Goal: Use online tool/utility: Utilize a website feature to perform a specific function

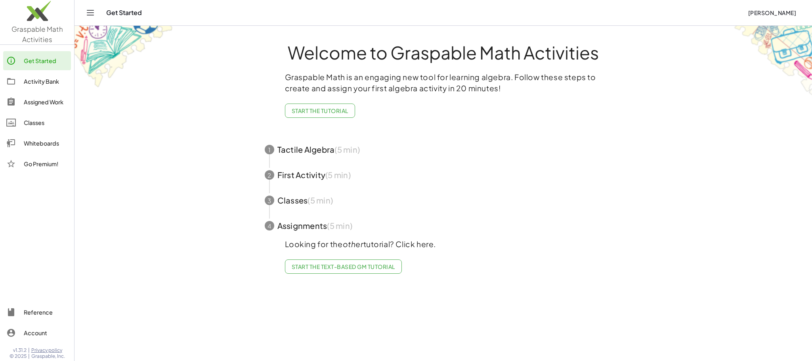
click at [27, 145] on div "Whiteboards" at bounding box center [46, 143] width 44 height 10
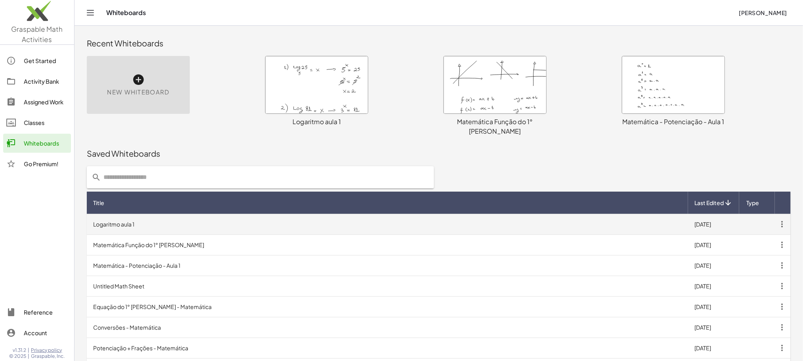
click at [109, 215] on td "Logaritmo aula 1" at bounding box center [387, 224] width 601 height 21
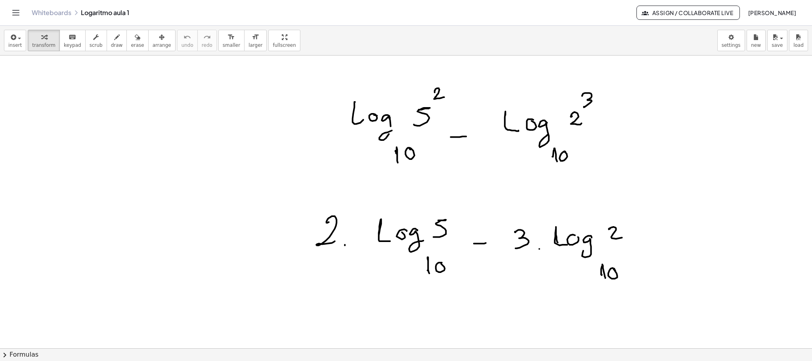
scroll to position [9052, 0]
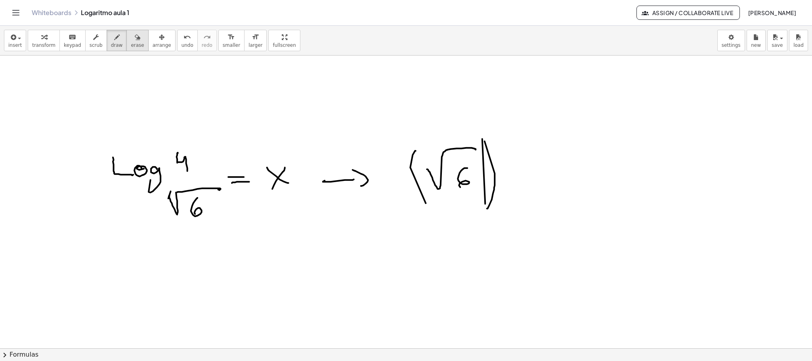
click at [131, 43] on span "erase" at bounding box center [137, 45] width 13 height 6
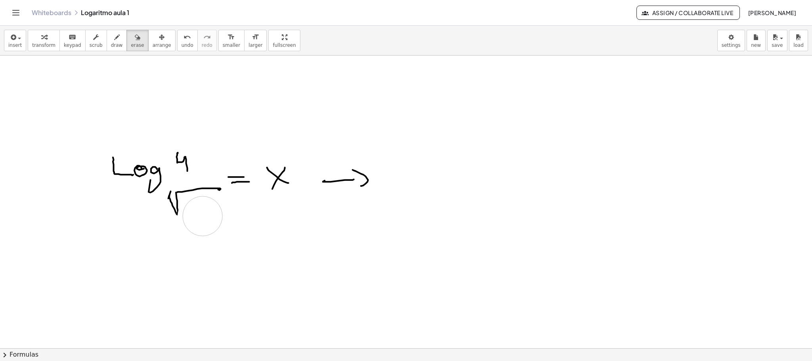
drag, startPoint x: 443, startPoint y: 222, endPoint x: 203, endPoint y: 214, distance: 240.4
click at [114, 39] on icon "button" at bounding box center [117, 38] width 6 height 10
click at [114, 42] on icon "button" at bounding box center [117, 38] width 6 height 10
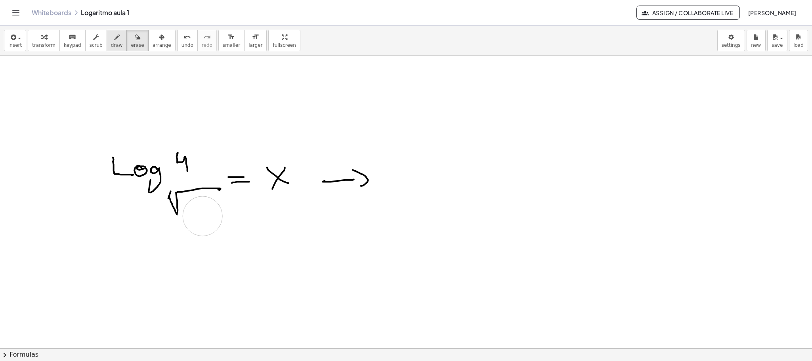
click at [114, 42] on icon "button" at bounding box center [117, 38] width 6 height 10
click at [112, 41] on div "button" at bounding box center [117, 37] width 12 height 10
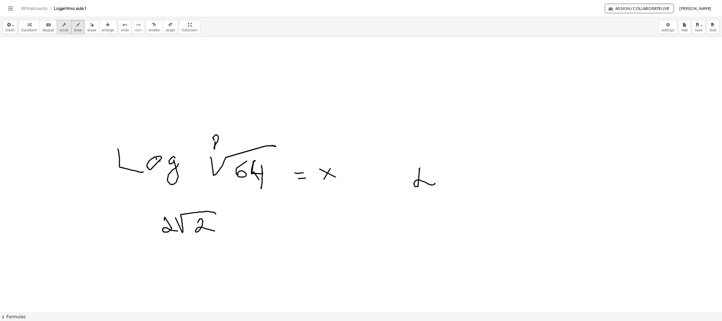
scroll to position [10114, 0]
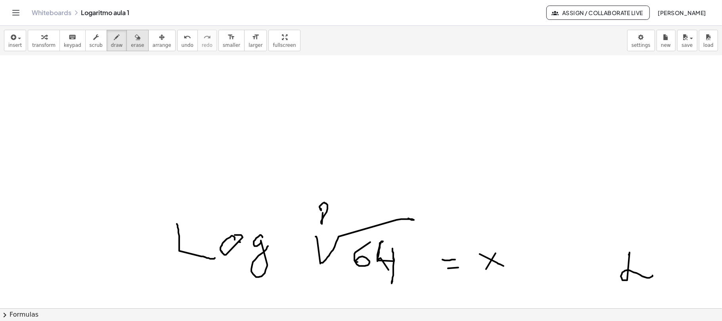
click at [131, 45] on span "erase" at bounding box center [137, 45] width 13 height 6
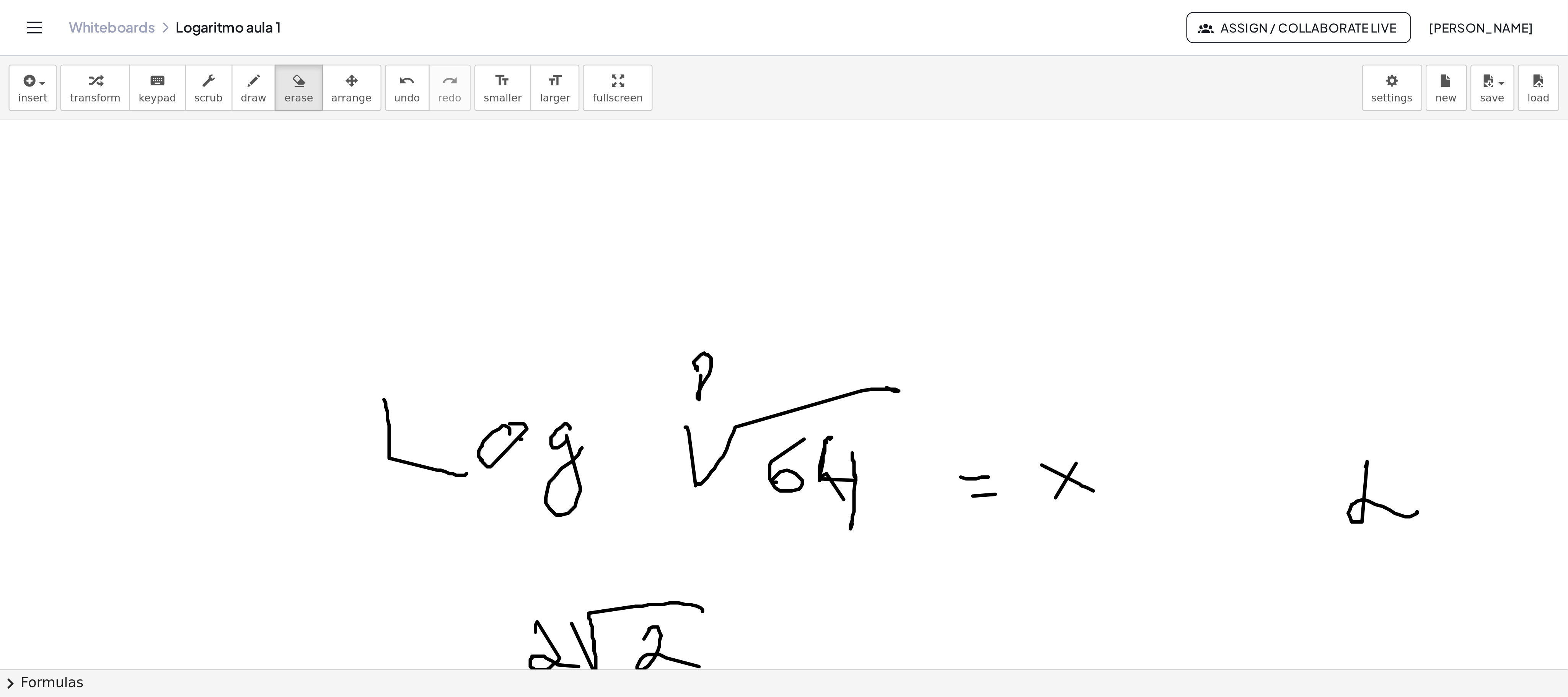
scroll to position [9866, 0]
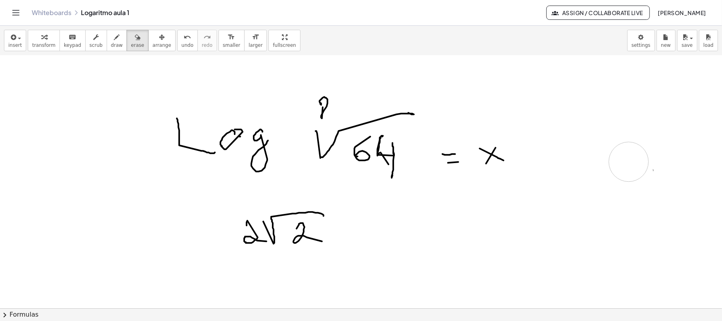
drag, startPoint x: 630, startPoint y: 197, endPoint x: 629, endPoint y: 164, distance: 33.3
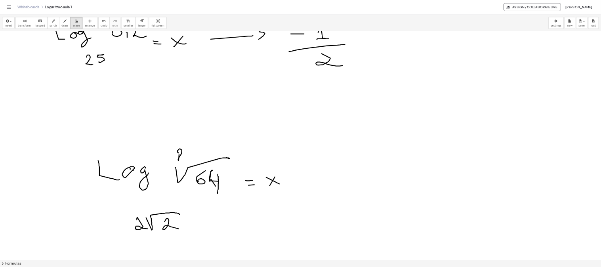
scroll to position [10049, 0]
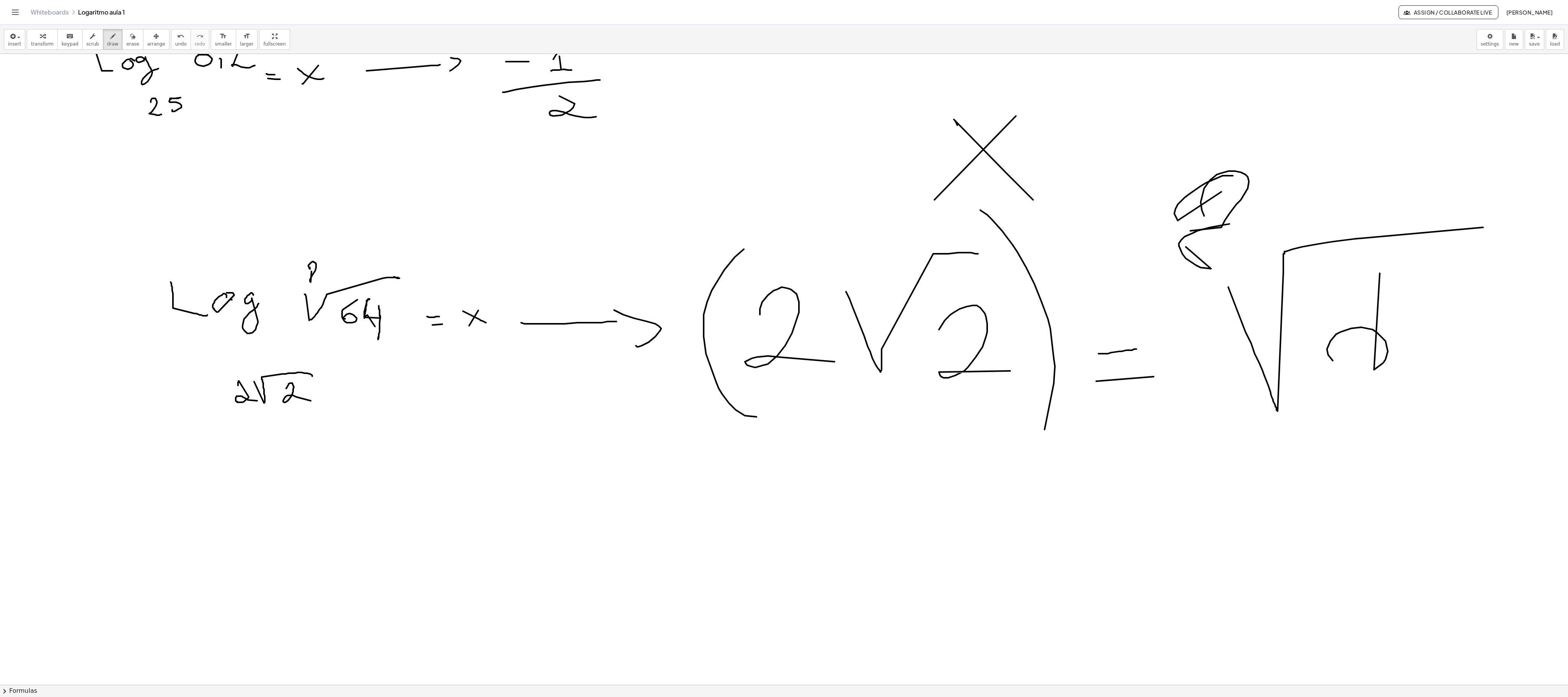
click at [69, 23] on div "Whiteboards Logaritmo aula 1 Assign / Collaborate Live [PERSON_NAME]" at bounding box center [784, 12] width 1550 height 24
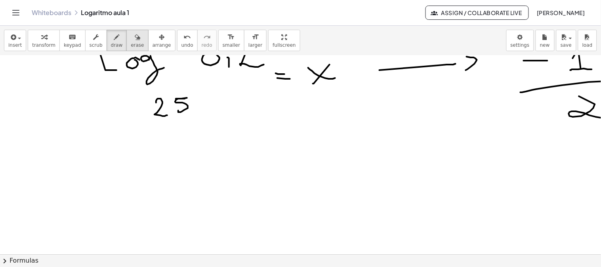
click at [131, 40] on div "button" at bounding box center [137, 37] width 13 height 10
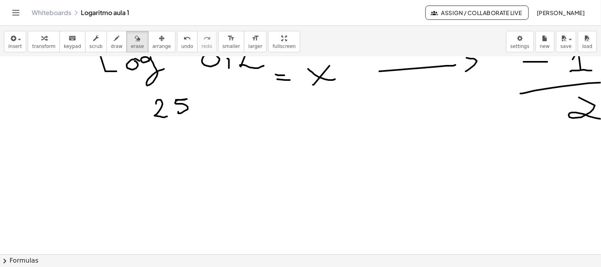
drag, startPoint x: 1361, startPoint y: 557, endPoint x: 1410, endPoint y: 574, distance: 52.2
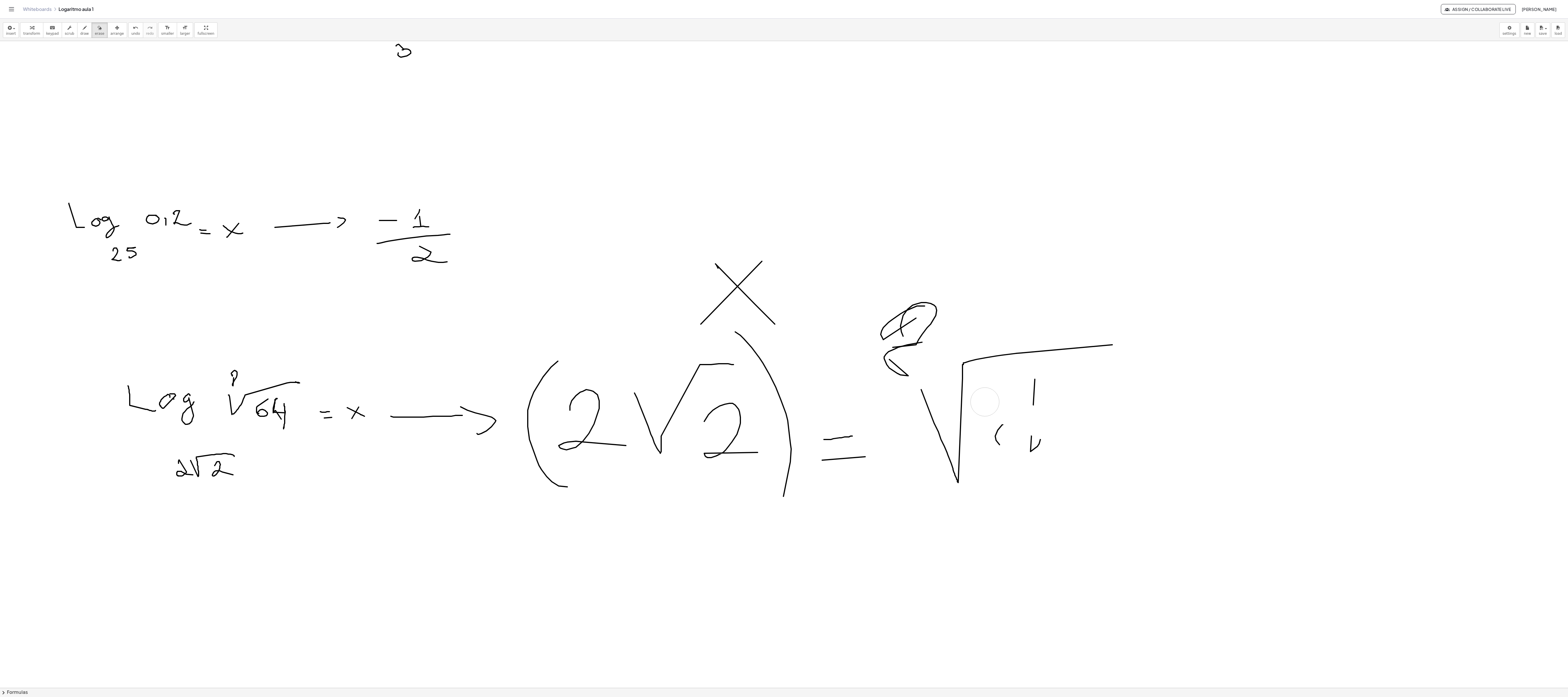
scroll to position [7099, 0]
drag, startPoint x: 1021, startPoint y: 415, endPoint x: 84, endPoint y: 43, distance: 1008.1
click at [83, 25] on icon "button" at bounding box center [85, 28] width 4 height 7
click at [84, 35] on span "draw" at bounding box center [85, 34] width 9 height 4
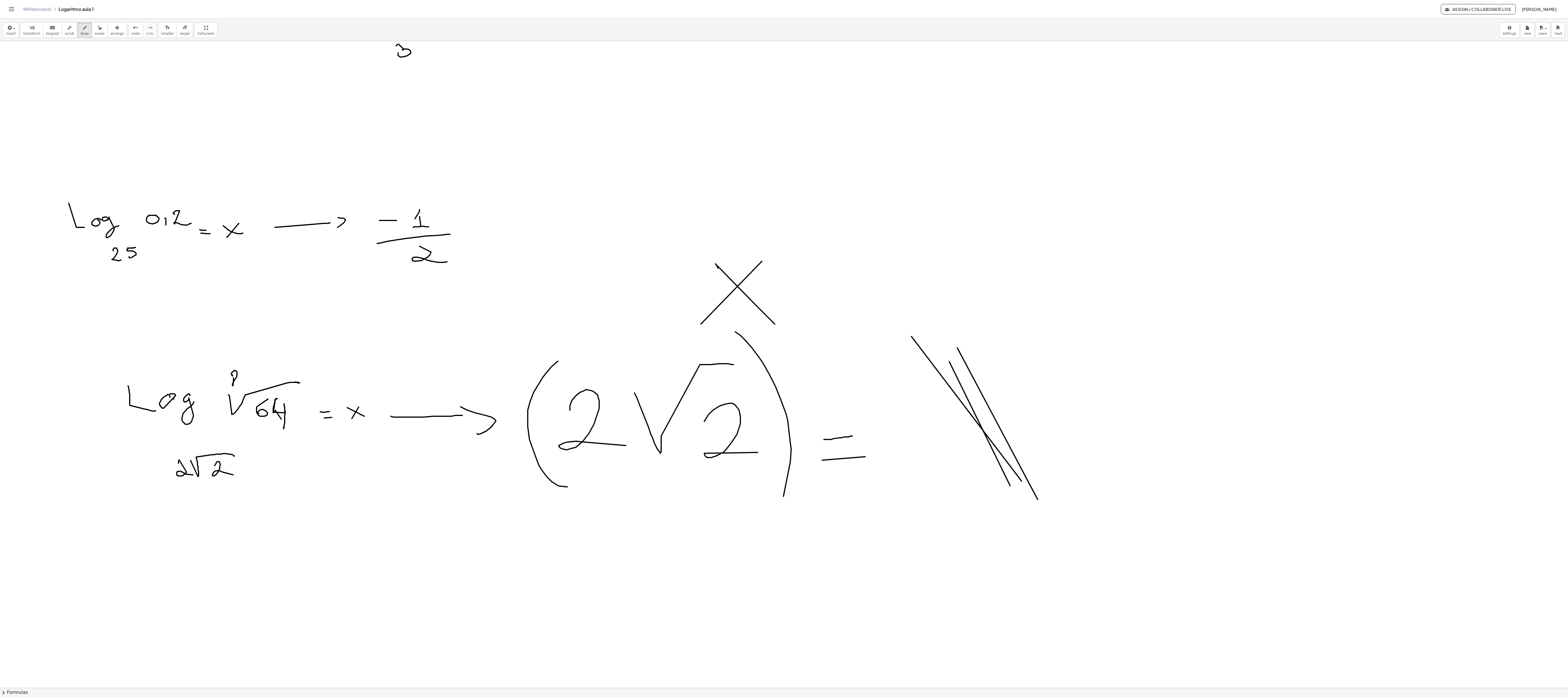
drag, startPoint x: 102, startPoint y: 29, endPoint x: 153, endPoint y: 48, distance: 54.4
click at [104, 29] on div "button" at bounding box center [99, 28] width 9 height 7
drag, startPoint x: 1080, startPoint y: 505, endPoint x: 25, endPoint y: 190, distance: 1101.0
click at [88, 32] on button "draw" at bounding box center [85, 30] width 15 height 15
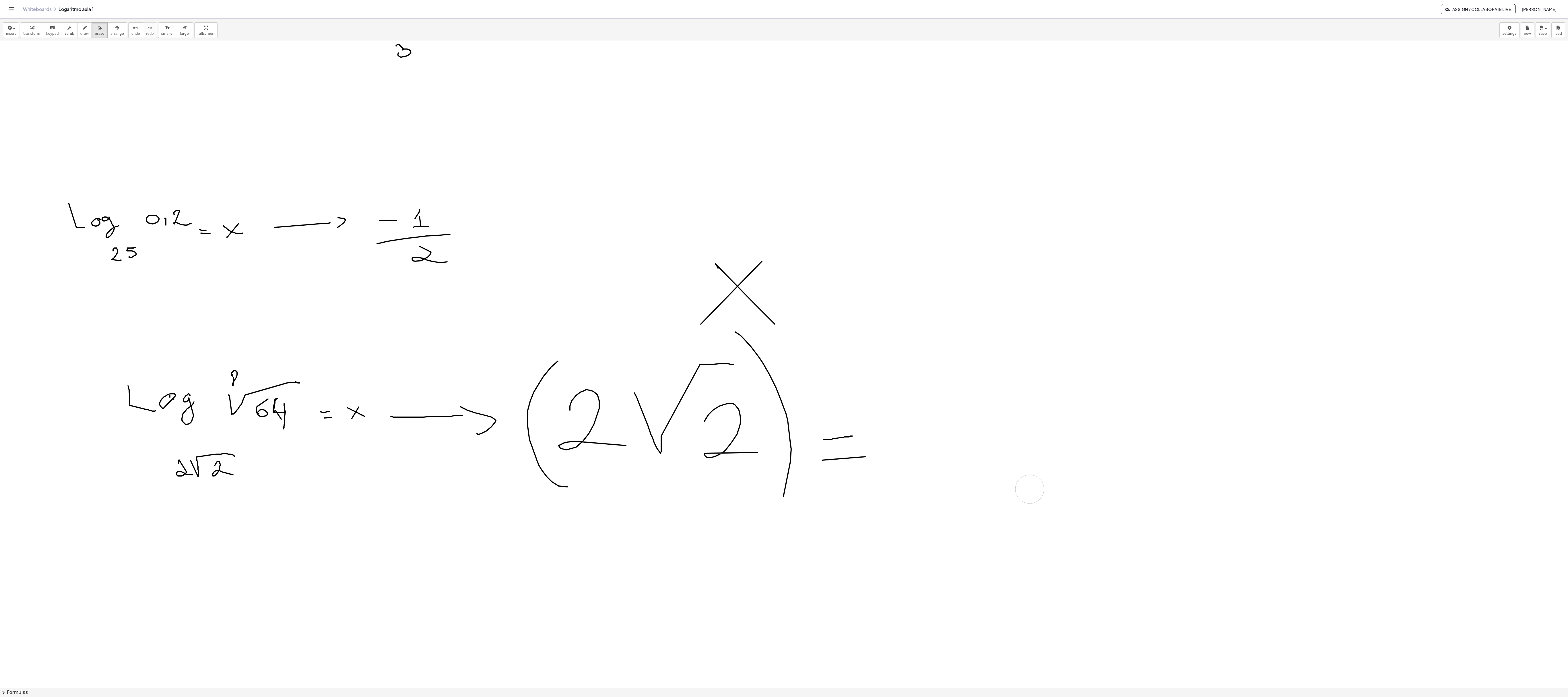
click at [90, 32] on button "draw" at bounding box center [85, 30] width 15 height 15
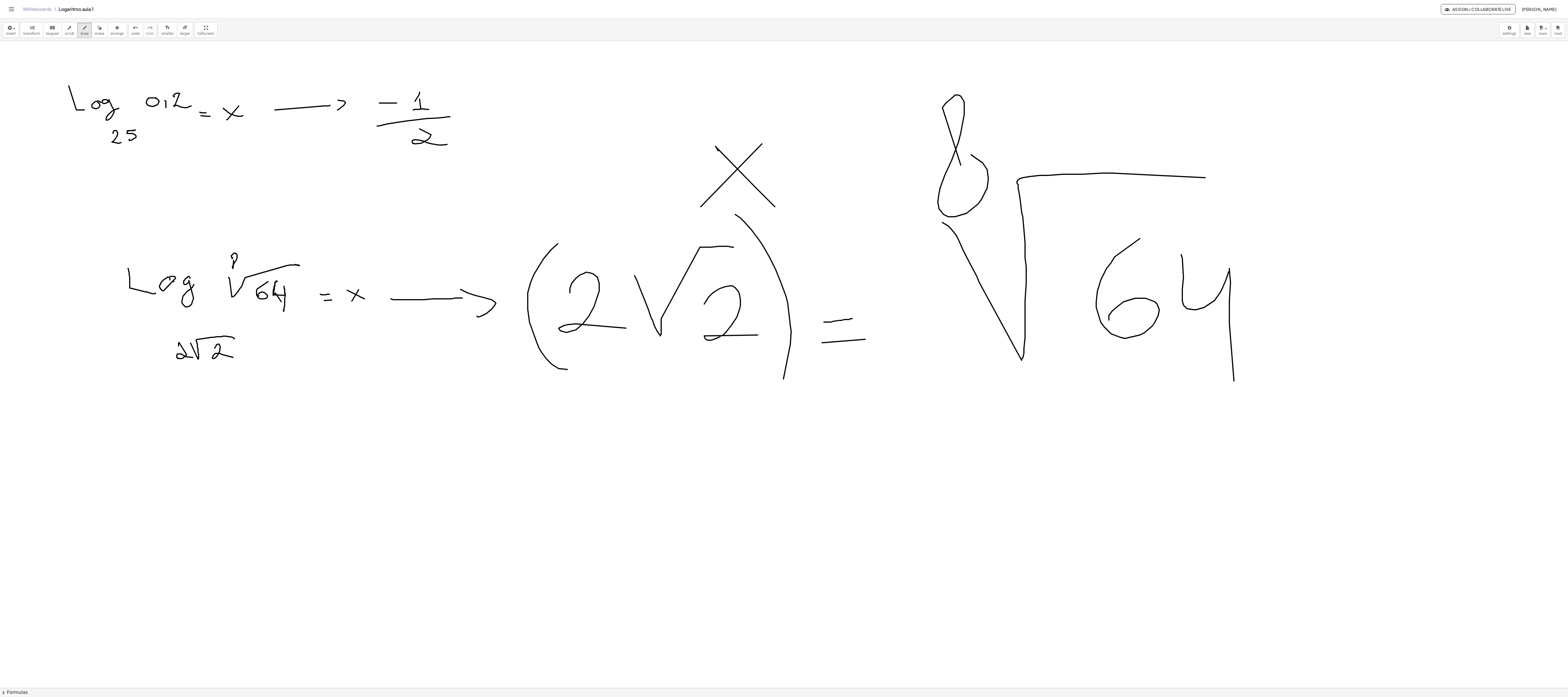
scroll to position [7330, 0]
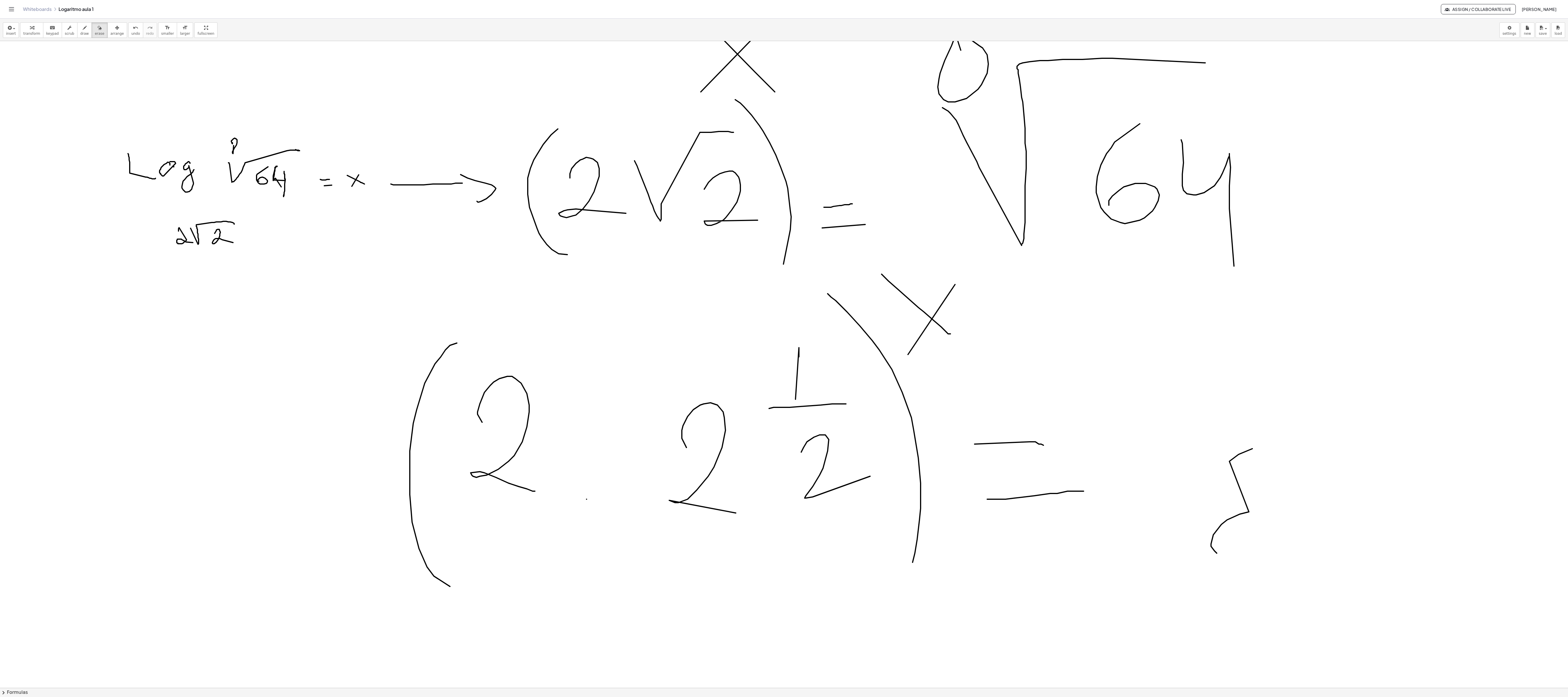
drag, startPoint x: 101, startPoint y: 26, endPoint x: 536, endPoint y: 229, distance: 480.0
click at [101, 28] on icon "button" at bounding box center [100, 28] width 4 height 7
drag, startPoint x: 1217, startPoint y: 539, endPoint x: 4, endPoint y: 0, distance: 1327.4
click at [80, 26] on button "draw" at bounding box center [85, 30] width 15 height 15
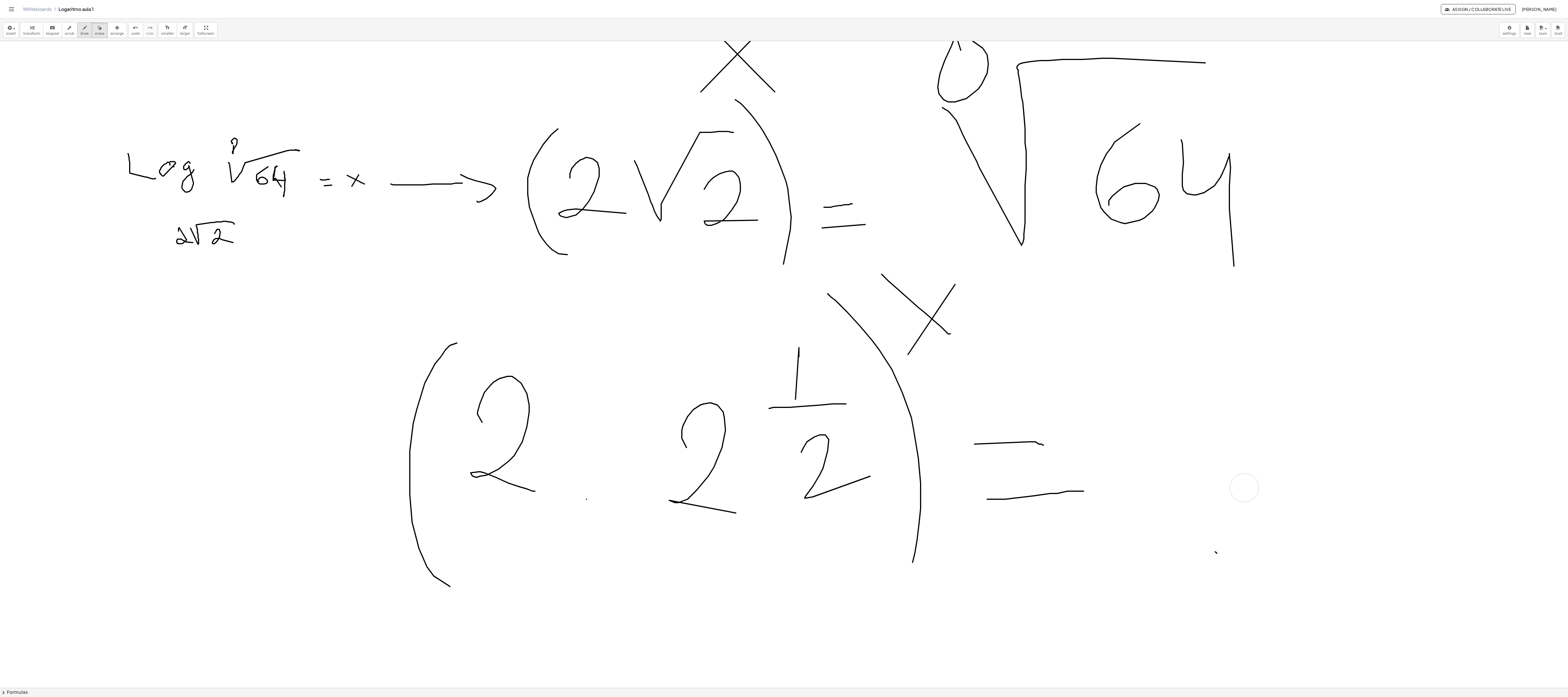
click at [85, 31] on icon "button" at bounding box center [85, 28] width 4 height 7
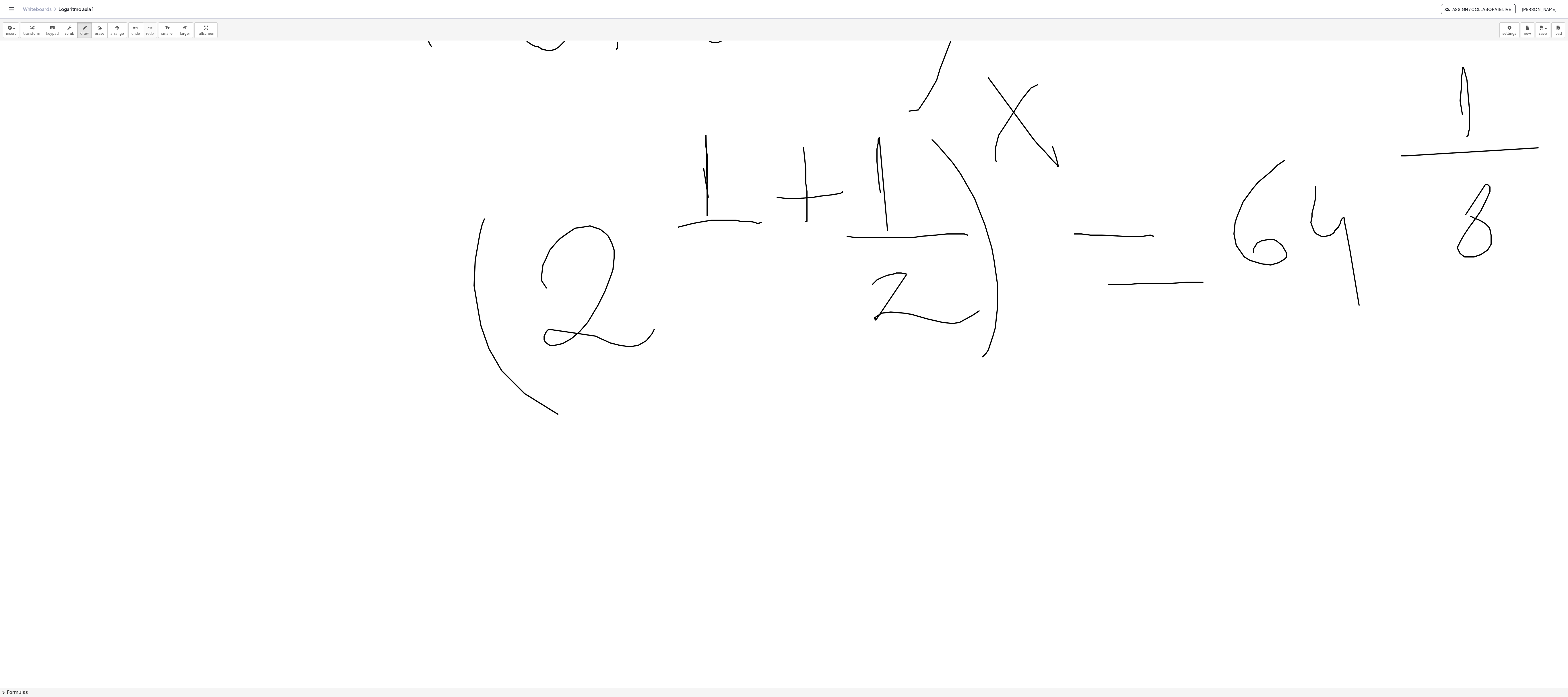
scroll to position [8186, 0]
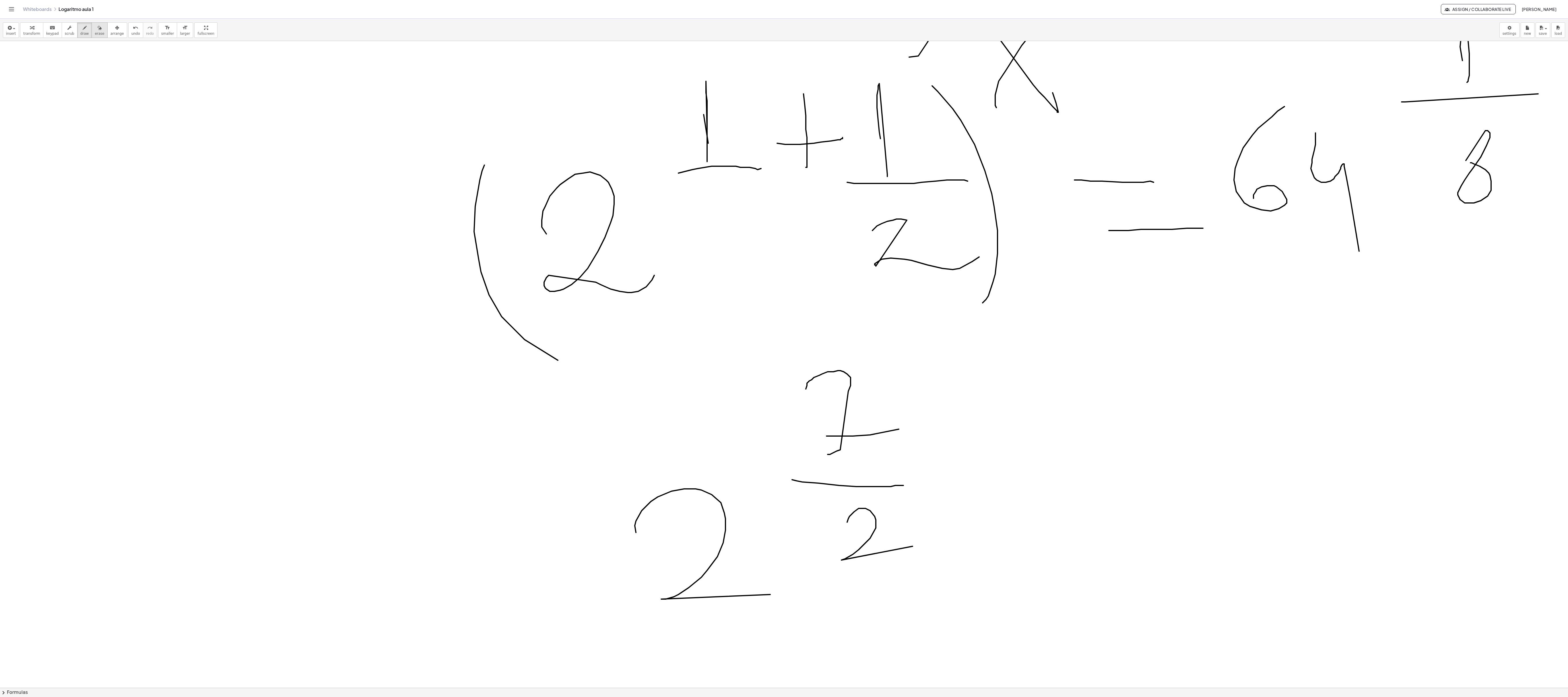
click at [98, 37] on button "erase" at bounding box center [99, 30] width 16 height 15
drag, startPoint x: 878, startPoint y: 398, endPoint x: 116, endPoint y: 333, distance: 764.8
click at [84, 26] on icon "button" at bounding box center [85, 28] width 4 height 7
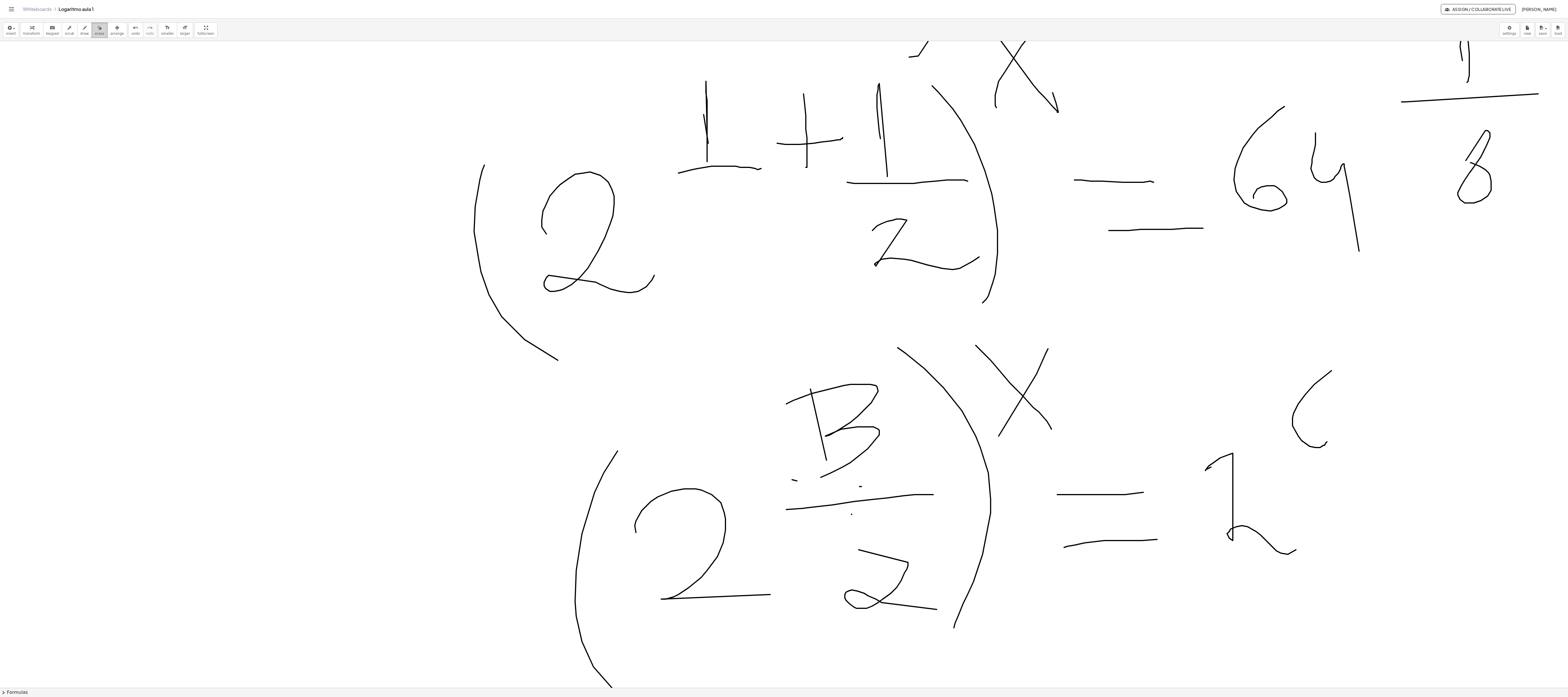
click at [101, 31] on icon "button" at bounding box center [100, 28] width 4 height 7
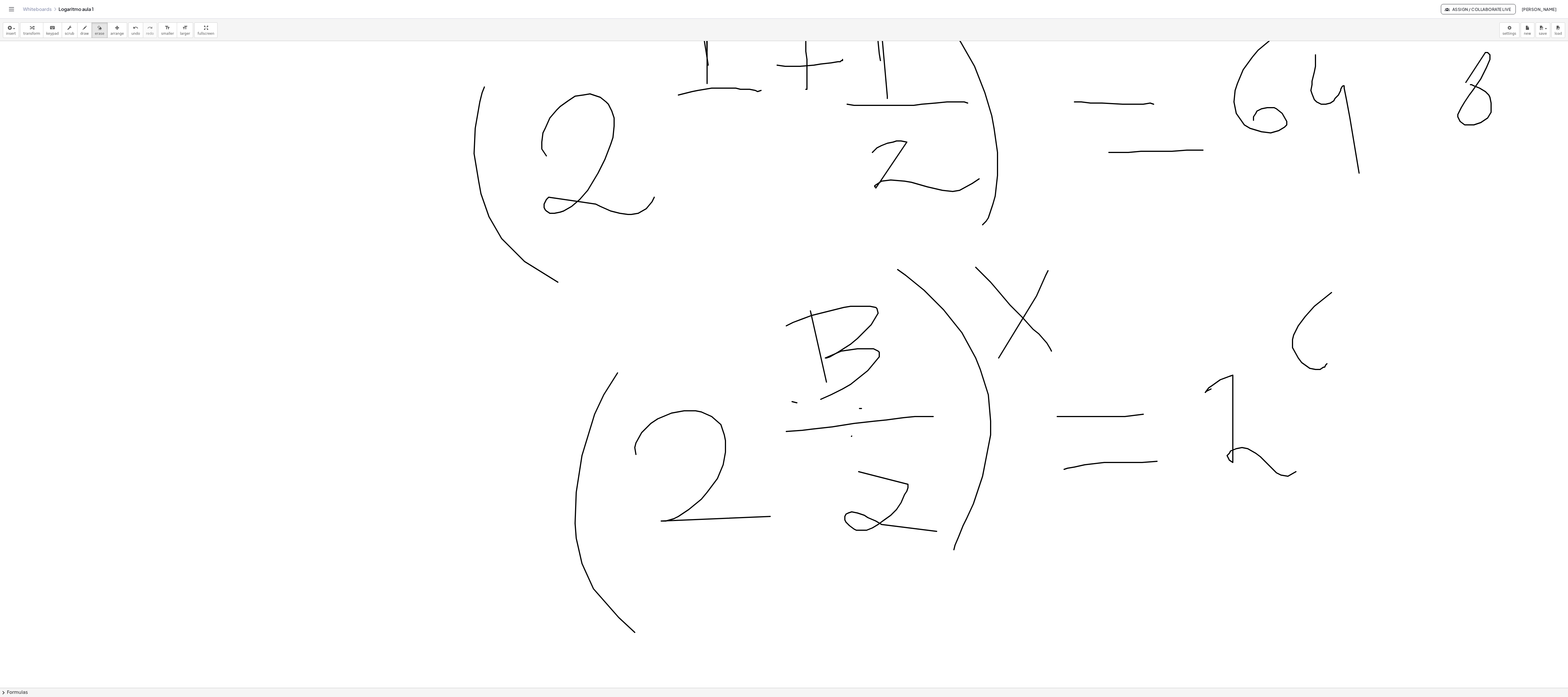
scroll to position [8300, 0]
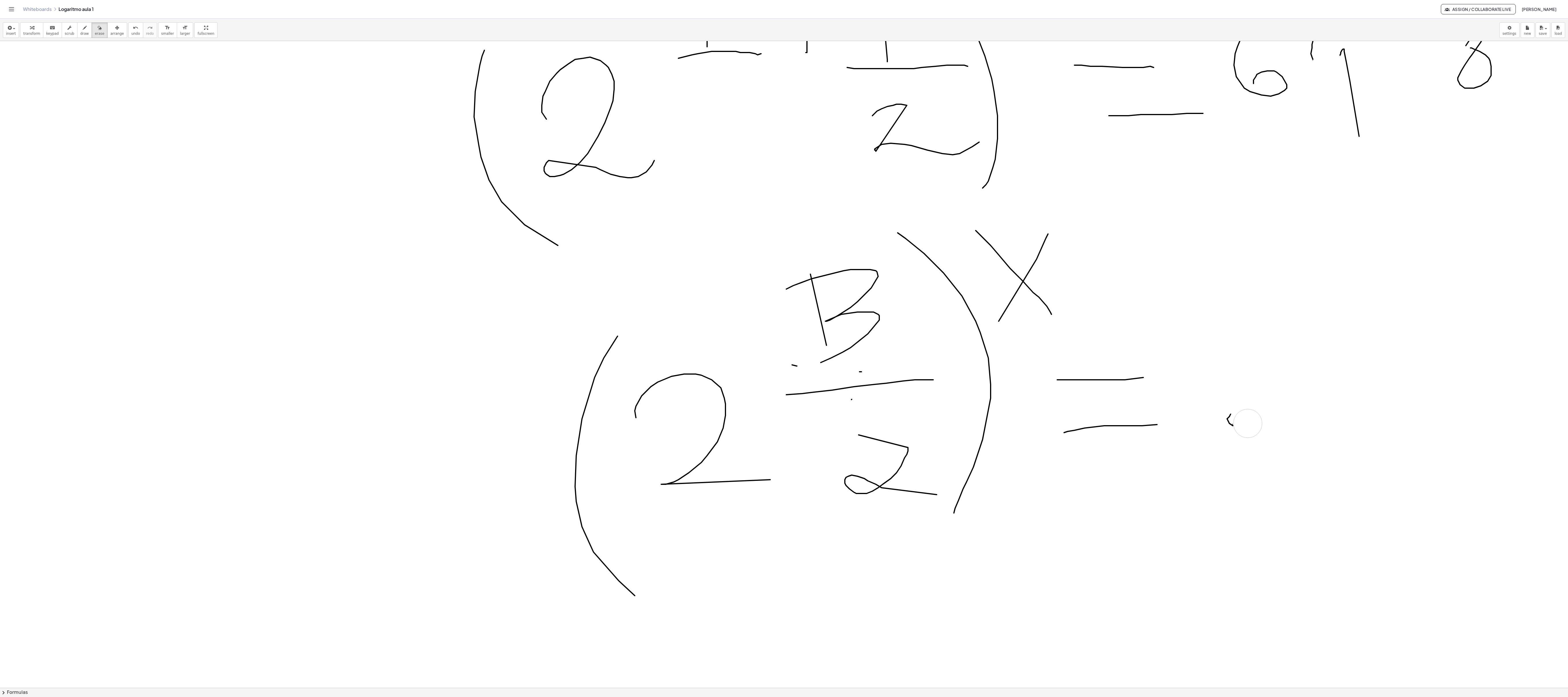
drag, startPoint x: 1268, startPoint y: 506, endPoint x: 220, endPoint y: 9, distance: 1159.9
click at [86, 26] on icon "button" at bounding box center [85, 28] width 4 height 7
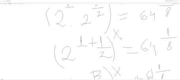
scroll to position [10931, 0]
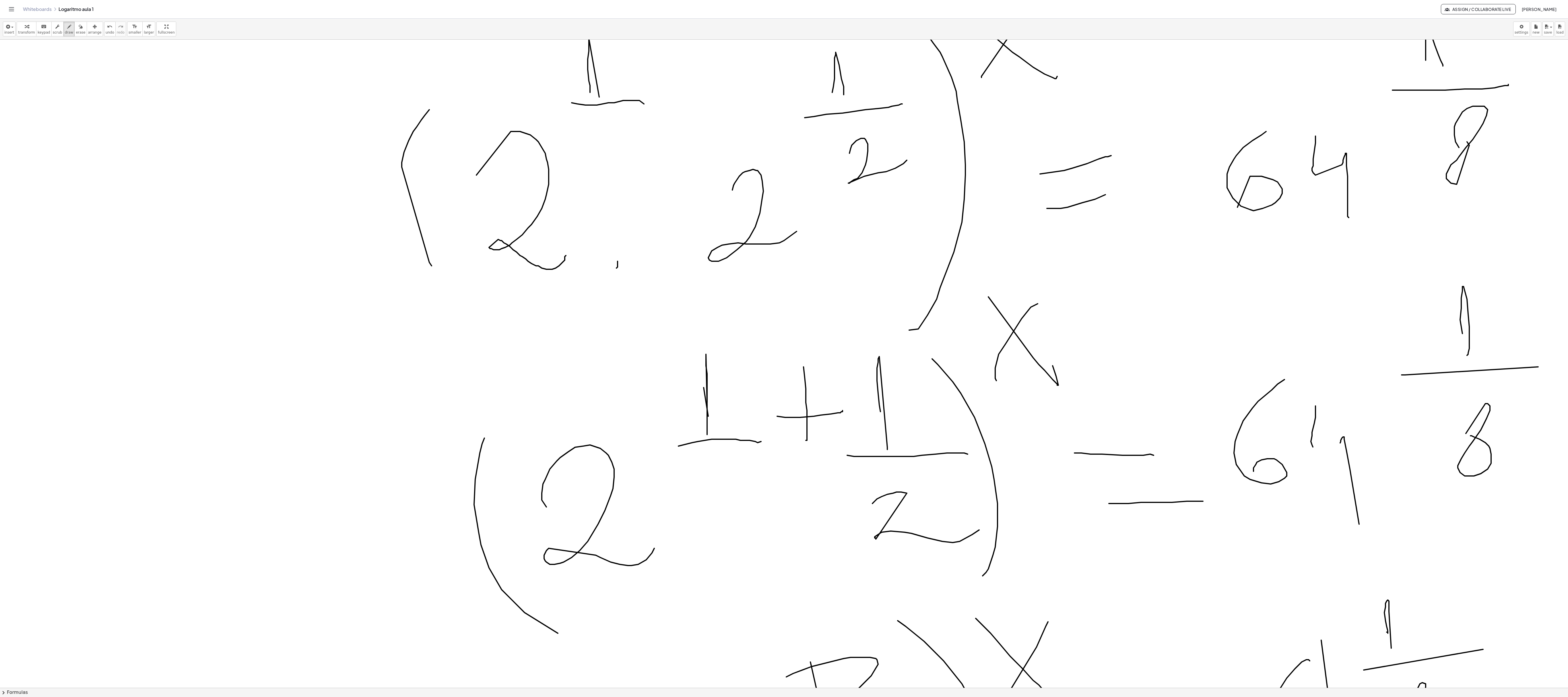
click at [120, 16] on div "Whiteboards Logaritmo aula 1 Assign / Collaborate Live [PERSON_NAME]" at bounding box center [784, 9] width 1554 height 18
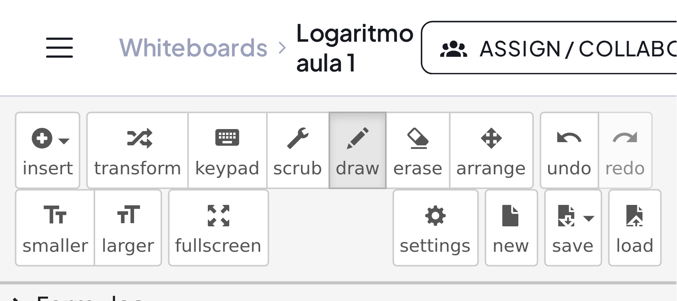
scroll to position [10931, 0]
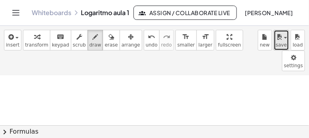
click at [276, 43] on button "save" at bounding box center [281, 40] width 15 height 21
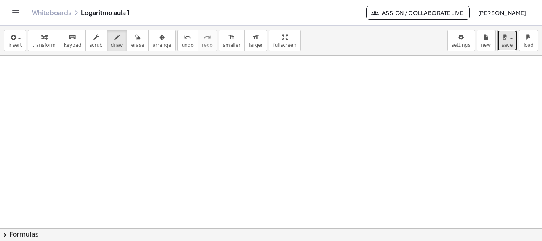
click at [507, 45] on span "save" at bounding box center [506, 45] width 11 height 6
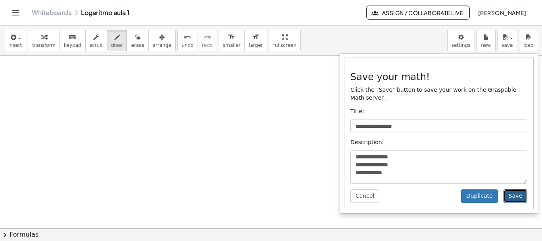
click at [516, 189] on button "Save" at bounding box center [515, 195] width 24 height 13
